Goal: Task Accomplishment & Management: Use online tool/utility

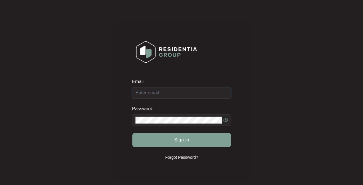
type input "[EMAIL_ADDRESS][DOMAIN_NAME]"
click at [185, 137] on span "Sign in" at bounding box center [181, 139] width 15 height 7
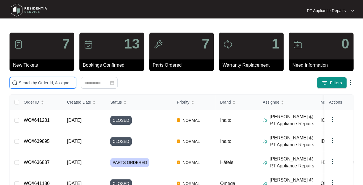
click at [44, 85] on input "text" at bounding box center [46, 83] width 55 height 6
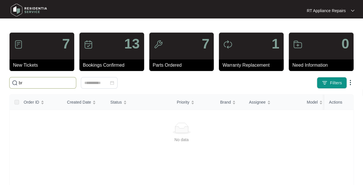
type input "b"
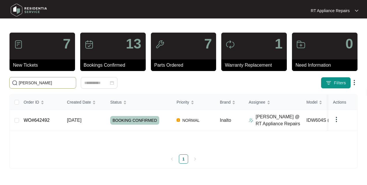
type input "[PERSON_NAME]"
click at [128, 121] on span "BOOKING CONFIRMED" at bounding box center [134, 120] width 49 height 9
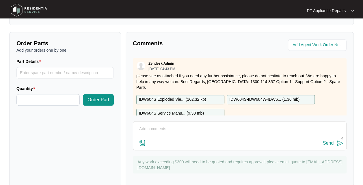
scroll to position [219, 0]
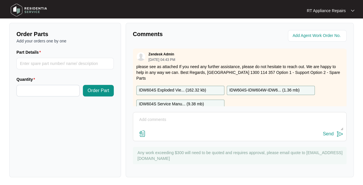
click at [190, 119] on textarea at bounding box center [239, 122] width 207 height 15
type textarea "Replaced heater element microswitch and tested all ok."
click at [339, 133] on img at bounding box center [339, 133] width 7 height 7
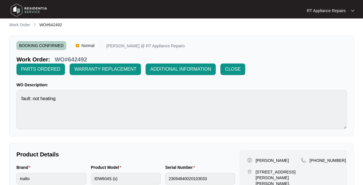
scroll to position [0, 0]
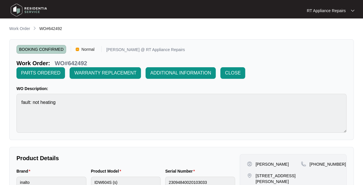
click at [233, 73] on span "CLOSE" at bounding box center [233, 73] width 16 height 7
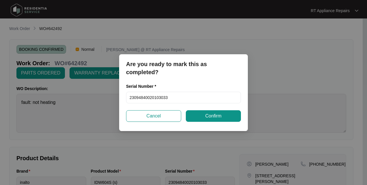
click at [209, 117] on span "Confirm" at bounding box center [213, 116] width 16 height 7
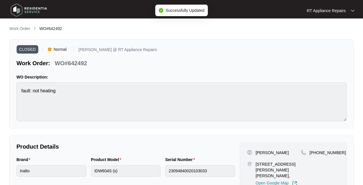
click at [345, 10] on p "RT Appliance Repairs" at bounding box center [325, 11] width 39 height 6
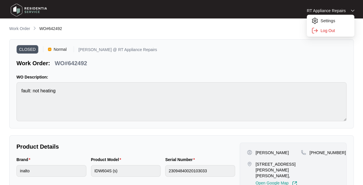
click at [329, 31] on p "Log Out" at bounding box center [334, 31] width 29 height 6
